Goal: Task Accomplishment & Management: Complete application form

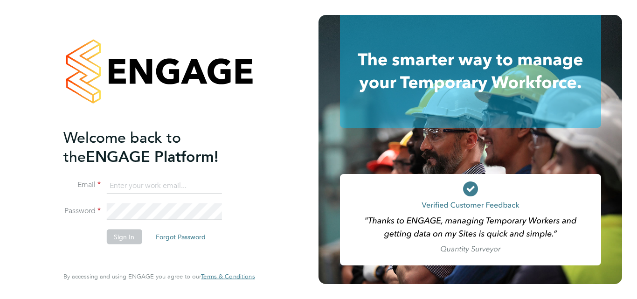
type input "[EMAIL_ADDRESS][DOMAIN_NAME]"
click at [134, 238] on button "Sign In" at bounding box center [123, 236] width 35 height 15
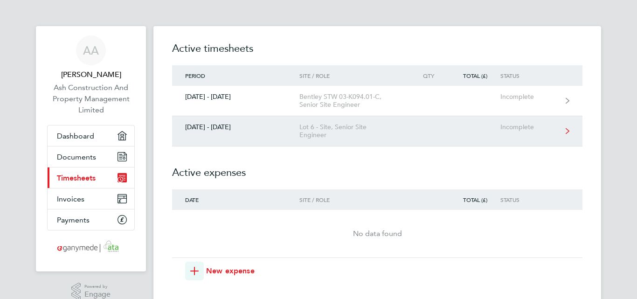
click at [231, 129] on div "22 - 28 Sept 2025" at bounding box center [235, 127] width 127 height 8
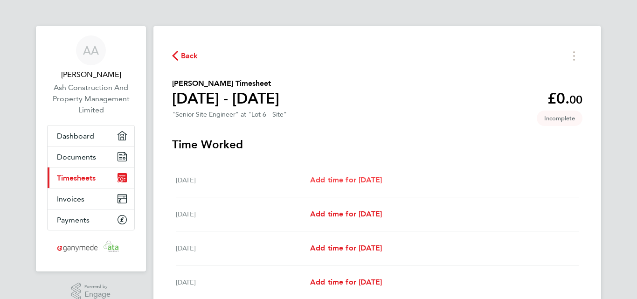
click at [329, 177] on span "Add time for Mon 22 Sep" at bounding box center [346, 179] width 72 height 9
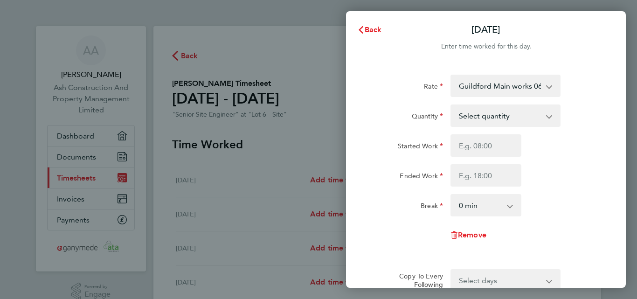
click at [516, 112] on select "Select quantity 0.5 1" at bounding box center [500, 115] width 97 height 21
select select "1"
click at [452, 105] on select "Select quantity 0.5 1" at bounding box center [500, 115] width 97 height 21
click at [477, 147] on input "Started Work" at bounding box center [486, 145] width 71 height 22
type input "07:30"
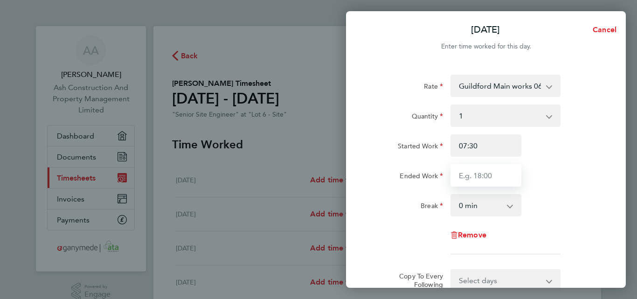
click at [478, 175] on input "Ended Work" at bounding box center [486, 175] width 71 height 22
type input "17:30"
click at [478, 203] on select "0 min 15 min 30 min 45 min 60 min 75 min 90 min" at bounding box center [481, 205] width 58 height 21
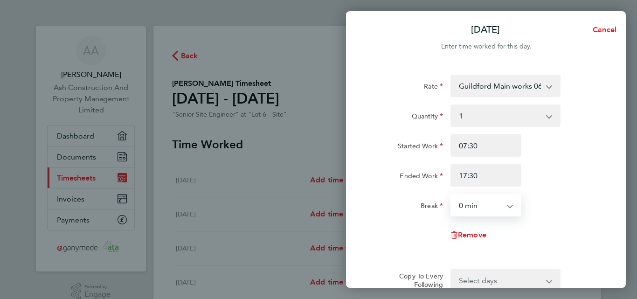
select select "30"
click at [452, 195] on select "0 min 15 min 30 min 45 min 60 min 75 min 90 min" at bounding box center [481, 205] width 58 height 21
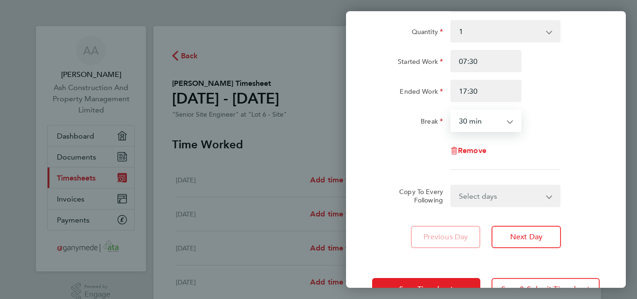
scroll to position [93, 0]
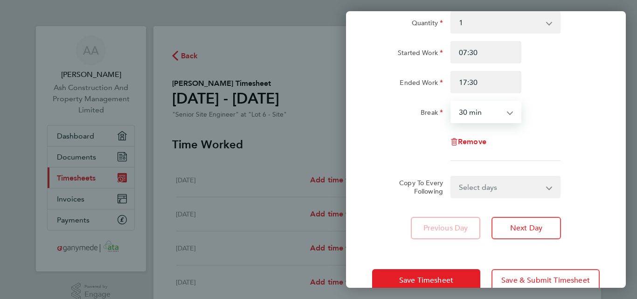
click at [482, 190] on select "Select days Day Weekday (Mon-Fri) Weekend (Sat-Sun) Tuesday Wednesday Thursday …" at bounding box center [501, 187] width 98 height 21
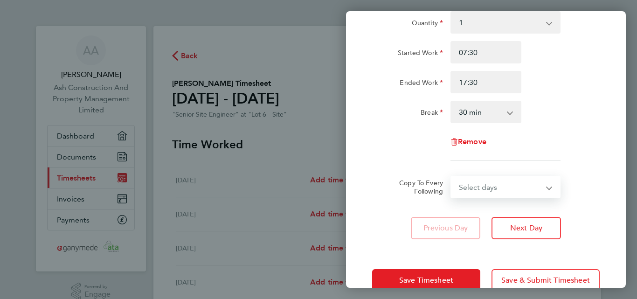
select select "WEEKDAY"
click at [452, 177] on select "Select days Day Weekday (Mon-Fri) Weekend (Sat-Sun) Tuesday Wednesday Thursday …" at bounding box center [501, 187] width 98 height 21
select select "2025-09-28"
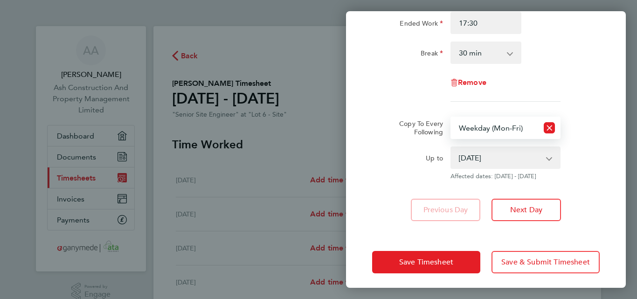
scroll to position [157, 0]
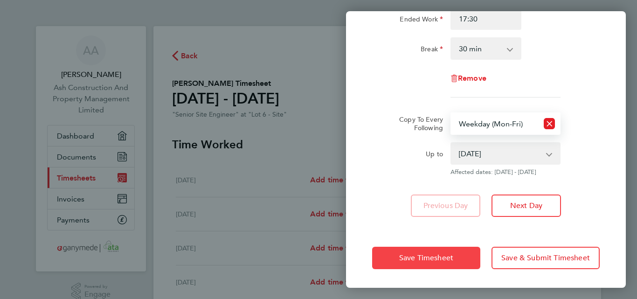
click at [437, 259] on span "Save Timesheet" at bounding box center [426, 257] width 54 height 9
click at [437, 259] on app-form-button "Save Timesheet" at bounding box center [429, 258] width 114 height 22
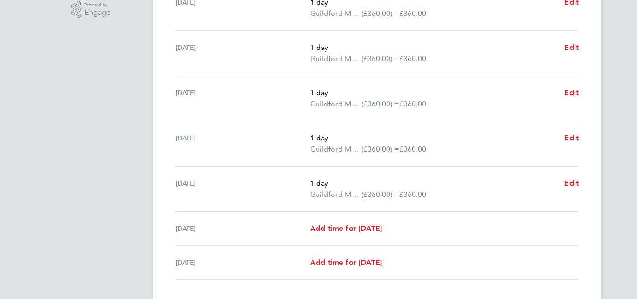
scroll to position [327, 0]
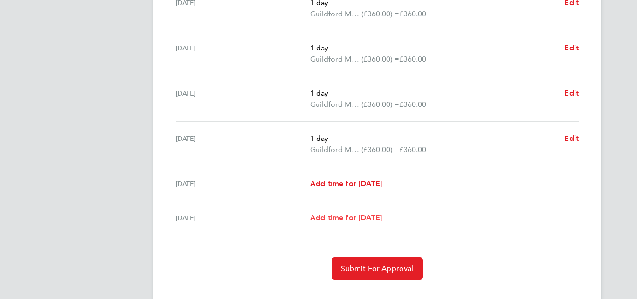
click at [362, 219] on span "Add time for Sun 28 Sep" at bounding box center [346, 217] width 72 height 9
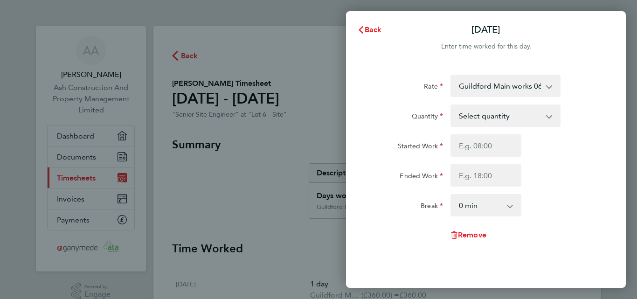
click at [509, 120] on select "Select quantity 0.5 1" at bounding box center [500, 115] width 97 height 21
select select "1"
click at [452, 105] on select "Select quantity 0.5 1" at bounding box center [500, 115] width 97 height 21
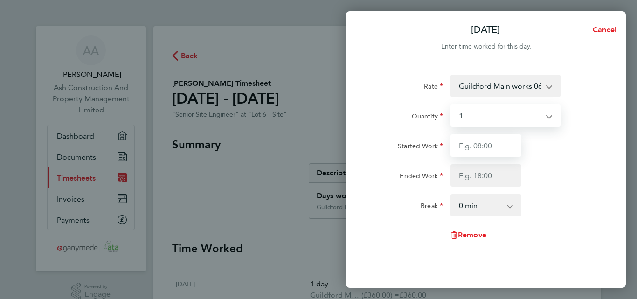
click at [472, 146] on input "Started Work" at bounding box center [486, 145] width 71 height 22
type input "07:30"
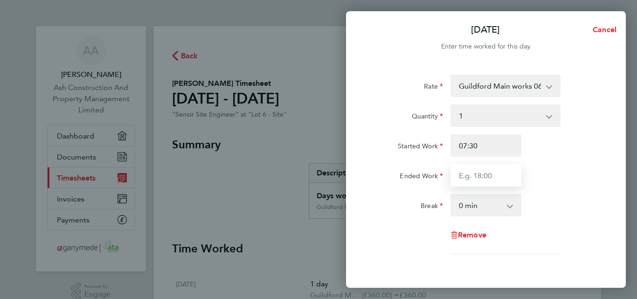
click at [472, 173] on input "Ended Work" at bounding box center [486, 175] width 71 height 22
type input "17:30"
click at [470, 206] on select "0 min 15 min 30 min 45 min 60 min 75 min 90 min" at bounding box center [481, 205] width 58 height 21
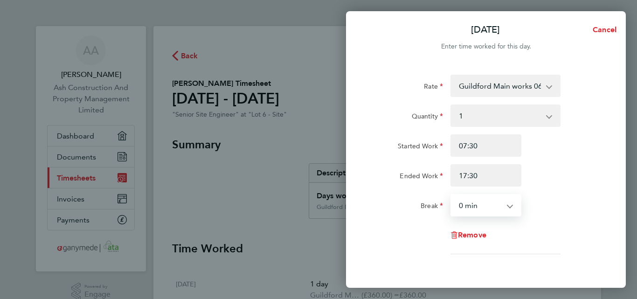
select select "30"
click at [452, 195] on select "0 min 15 min 30 min 45 min 60 min 75 min 90 min" at bounding box center [481, 205] width 58 height 21
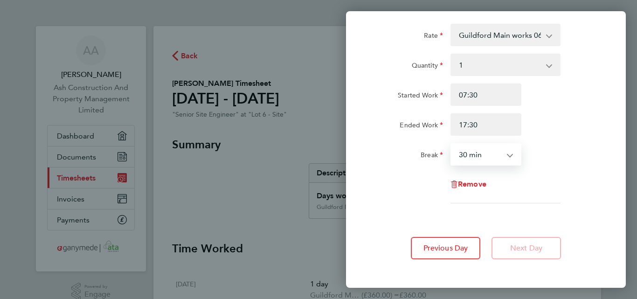
scroll to position [93, 0]
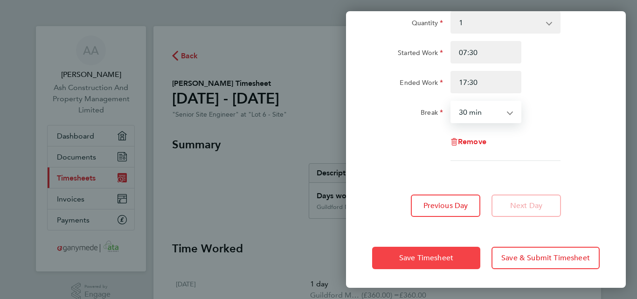
click at [449, 258] on span "Save Timesheet" at bounding box center [426, 257] width 54 height 9
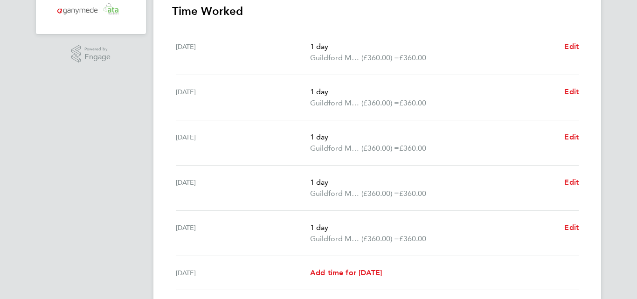
scroll to position [327, 0]
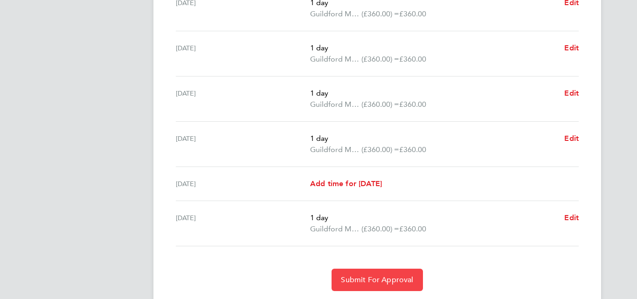
click at [367, 278] on span "Submit For Approval" at bounding box center [377, 279] width 72 height 9
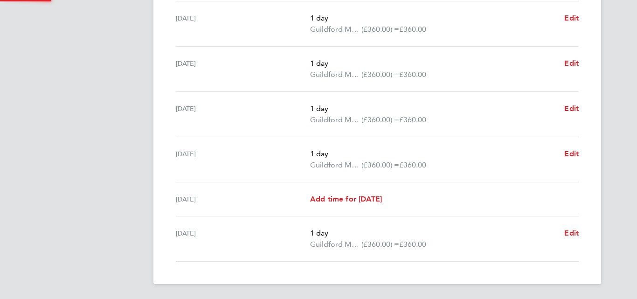
scroll to position [311, 0]
